Goal: Find specific page/section

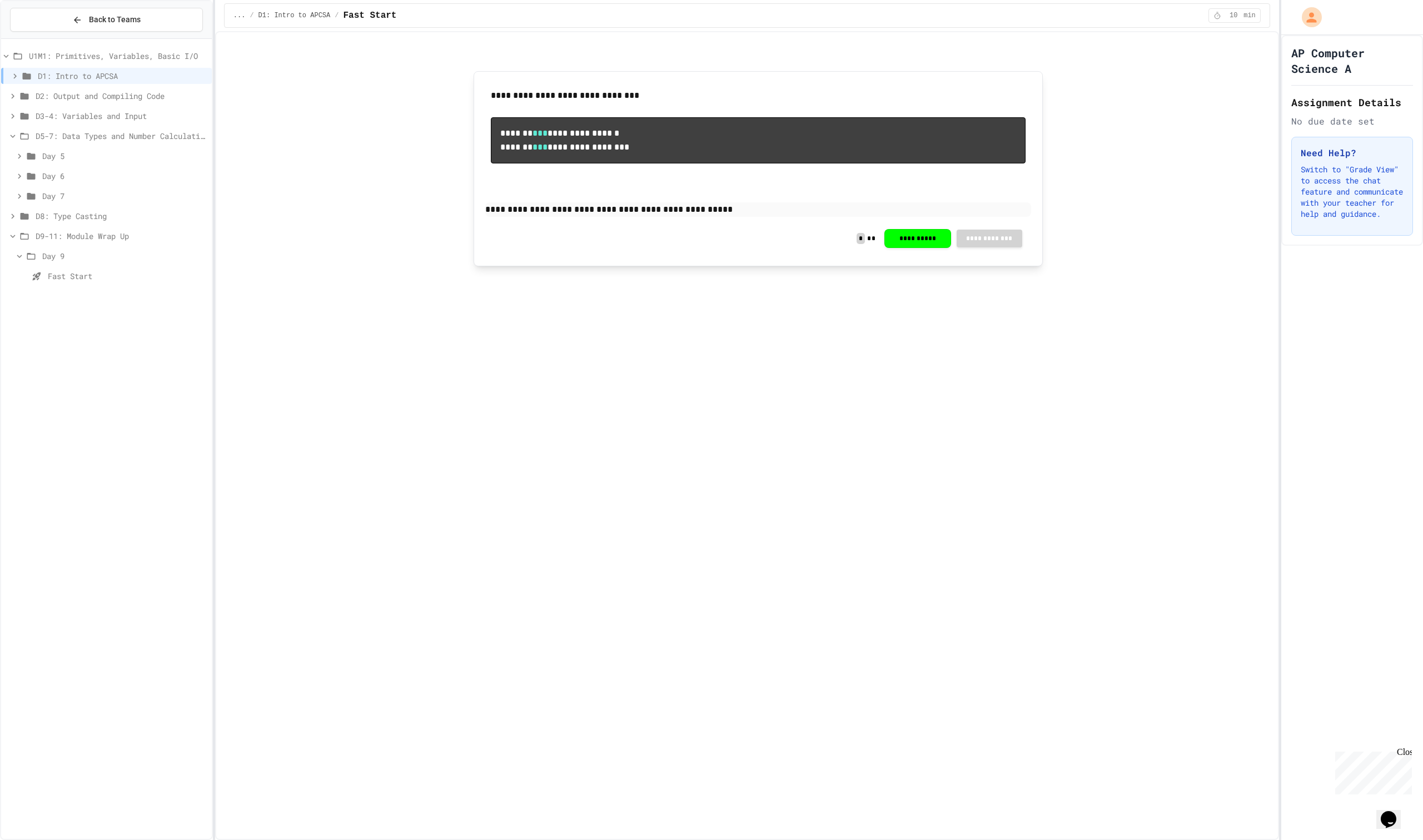
click at [728, 351] on div "**********" at bounding box center [747, 434] width 1064 height 808
